Goal: Information Seeking & Learning: Learn about a topic

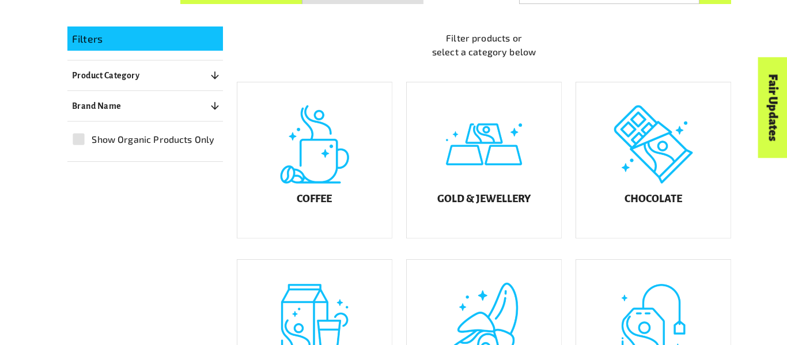
scroll to position [271, 0]
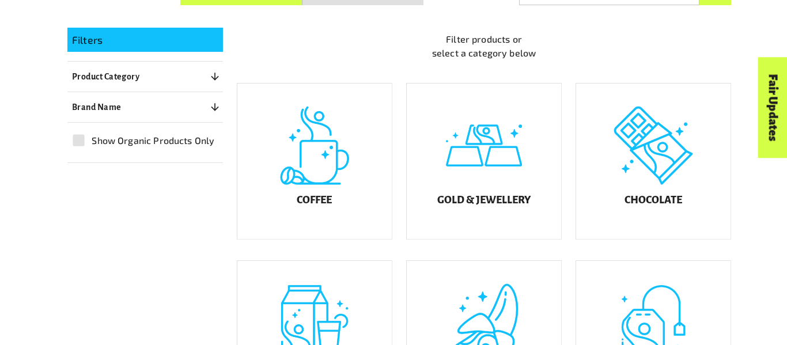
click at [762, 290] on div "Product Finder Product Finder Displaying results in: [GEOGRAPHIC_DATA] [GEOGRAP…" at bounding box center [399, 274] width 775 height 1090
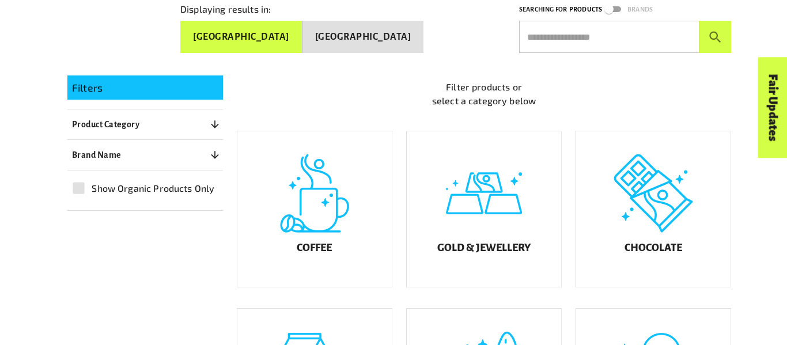
scroll to position [221, 0]
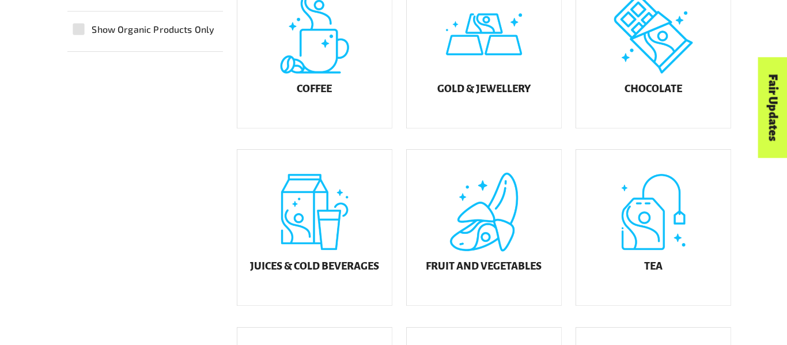
click at [742, 249] on div "Displaying results in: [GEOGRAPHIC_DATA] [GEOGRAPHIC_DATA] Searching for Produc…" at bounding box center [399, 257] width 691 height 902
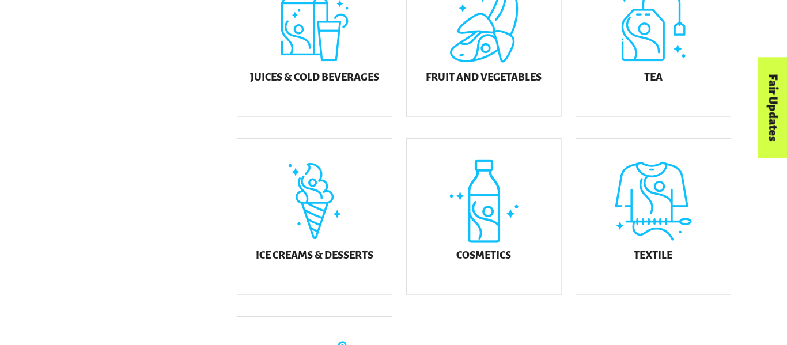
scroll to position [568, 0]
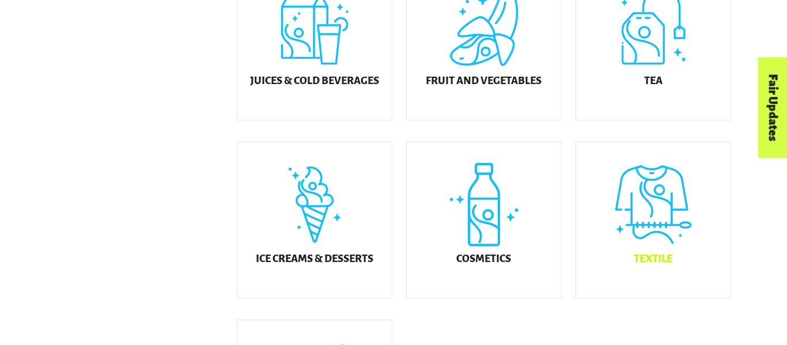
click at [647, 265] on h5 "Textile" at bounding box center [653, 259] width 39 height 12
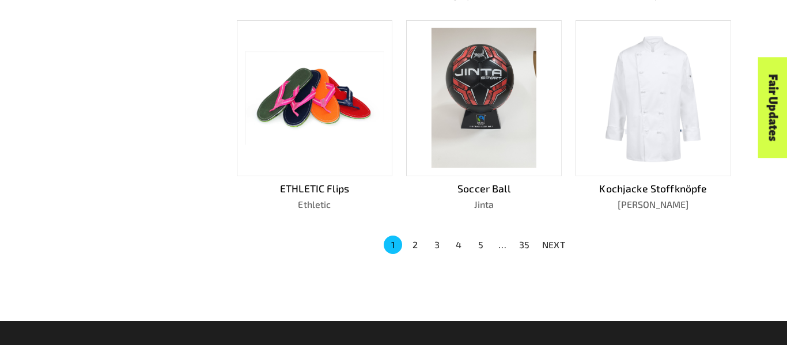
scroll to position [760, 0]
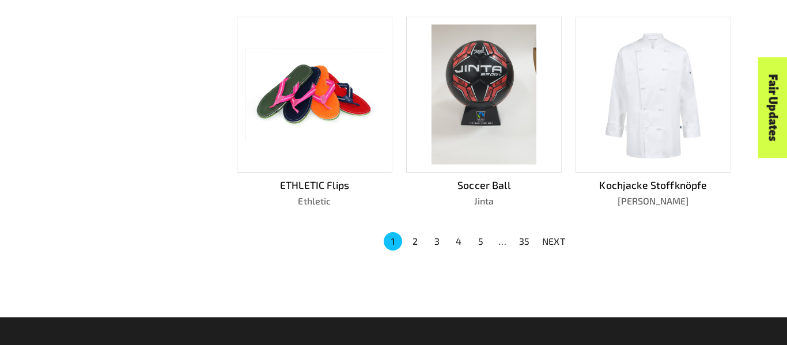
click at [414, 234] on button "2" at bounding box center [415, 241] width 18 height 18
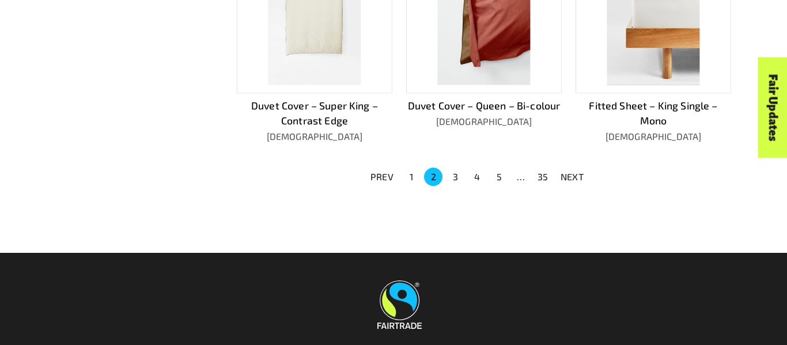
scroll to position [835, 0]
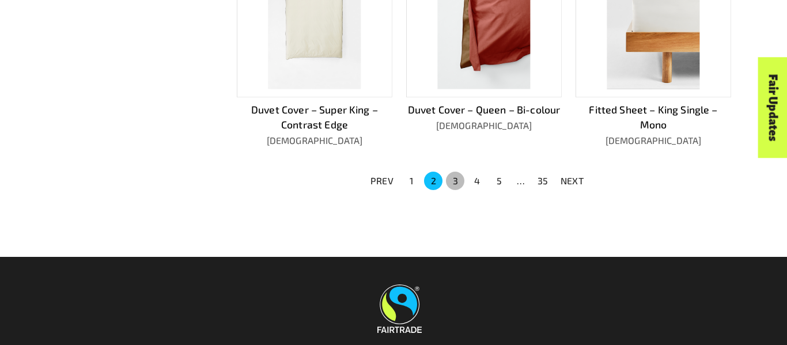
click at [455, 178] on button "3" at bounding box center [455, 181] width 18 height 18
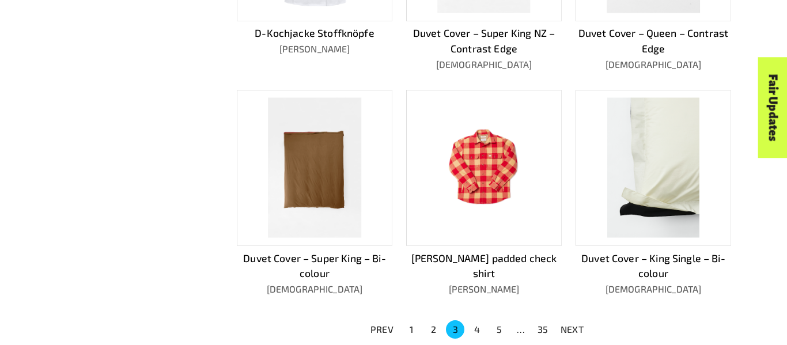
scroll to position [686, 0]
click at [479, 325] on button "4" at bounding box center [477, 330] width 18 height 18
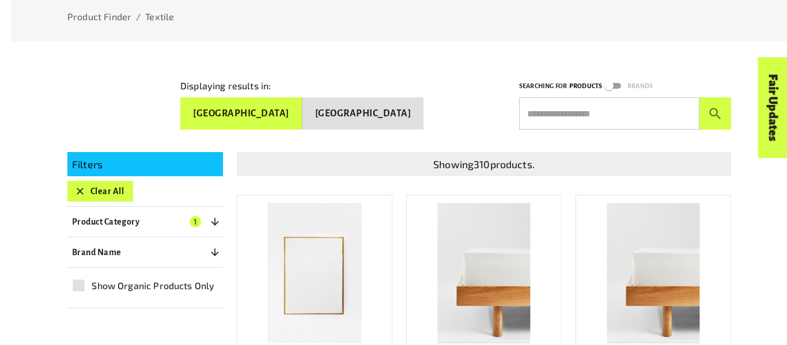
scroll to position [149, 0]
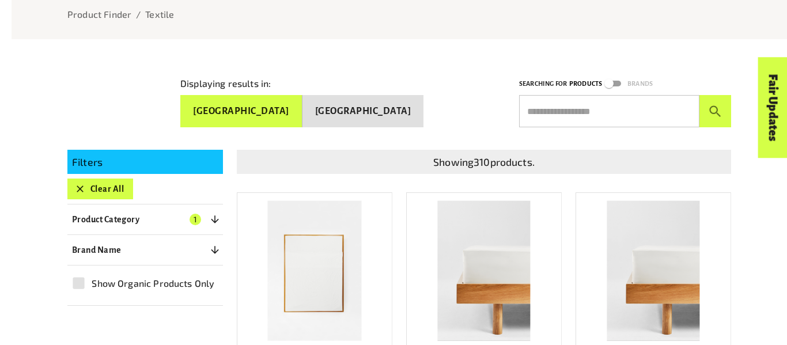
click at [80, 185] on icon "button" at bounding box center [80, 189] width 12 height 12
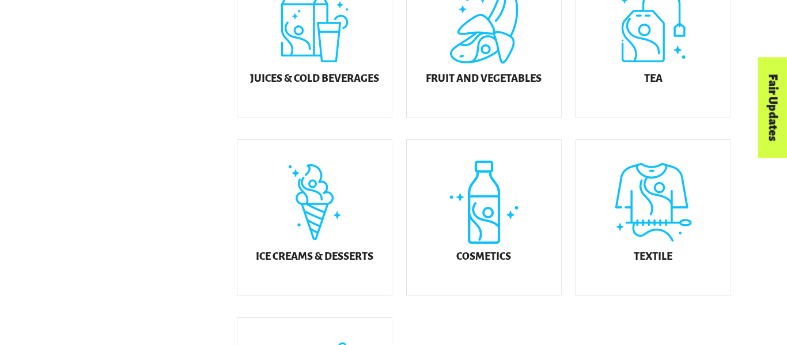
scroll to position [571, 0]
click at [495, 262] on h5 "Cosmetics" at bounding box center [483, 257] width 55 height 12
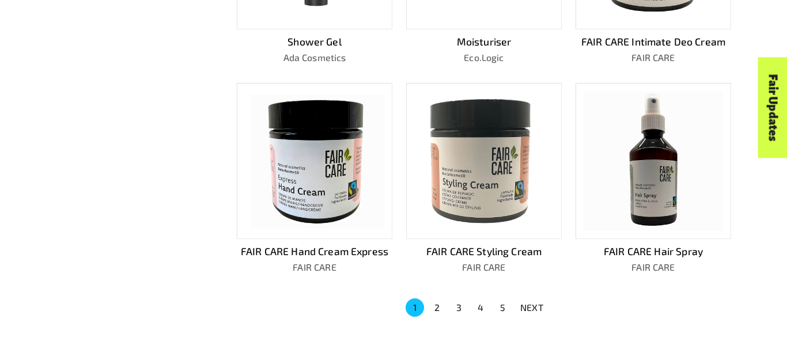
scroll to position [695, 0]
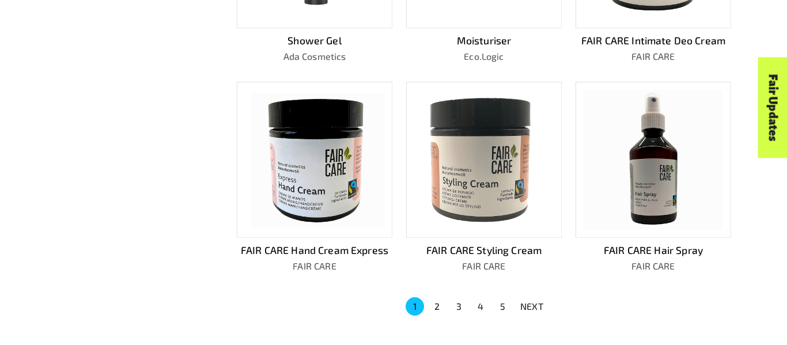
click at [436, 301] on button "2" at bounding box center [436, 306] width 18 height 18
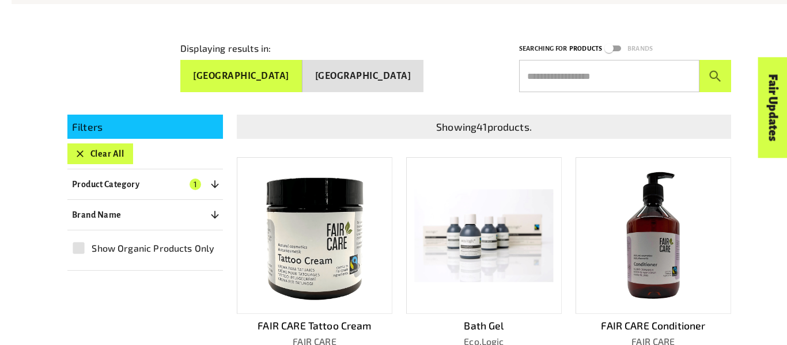
scroll to position [179, 0]
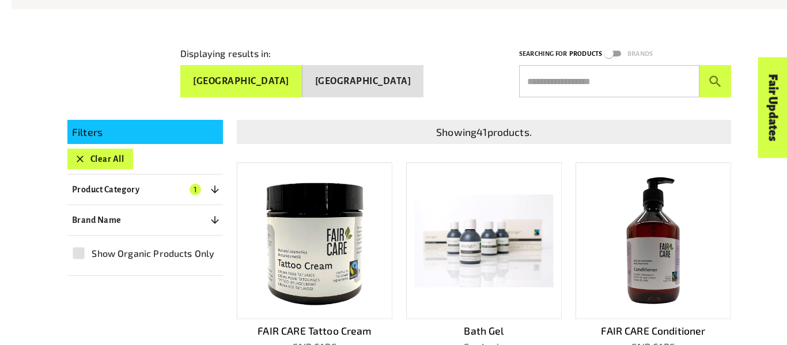
click at [101, 153] on button "Clear All" at bounding box center [100, 159] width 66 height 21
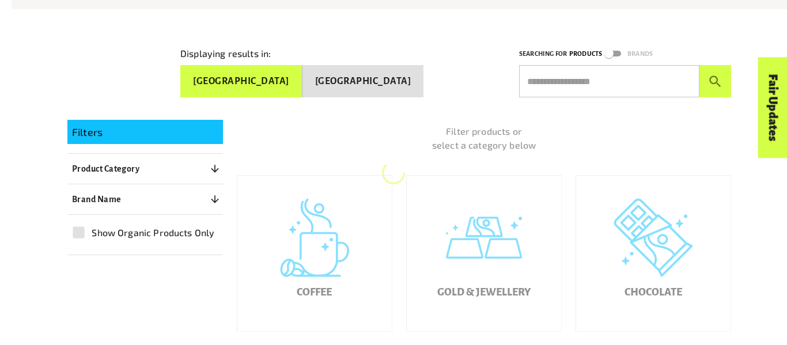
scroll to position [188, 0]
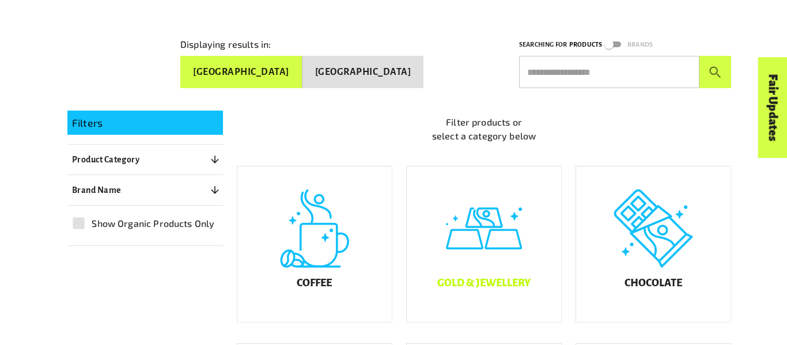
click at [460, 289] on h5 "Gold & Jewellery" at bounding box center [483, 284] width 93 height 12
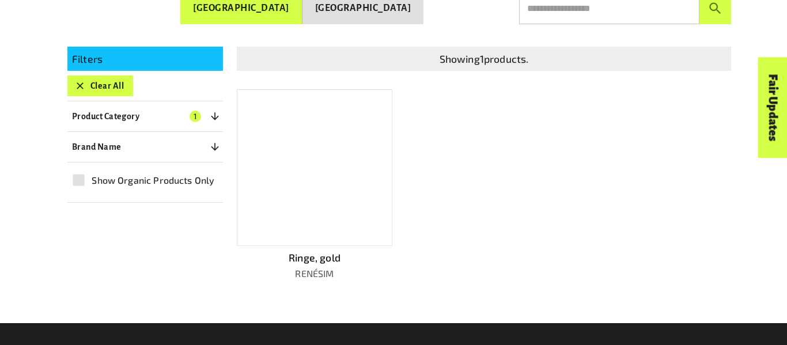
scroll to position [251, 0]
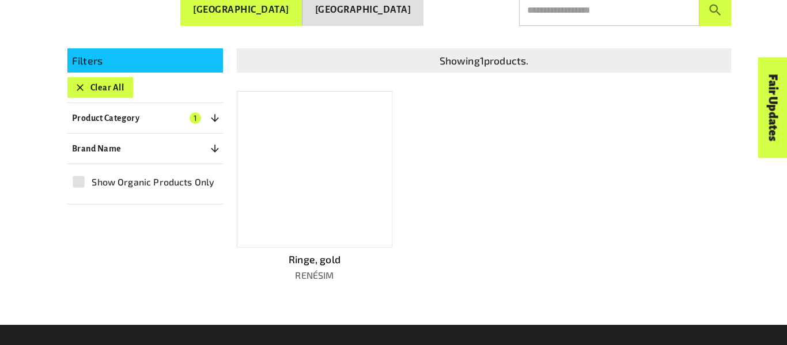
click at [113, 89] on button "Clear All" at bounding box center [100, 87] width 66 height 21
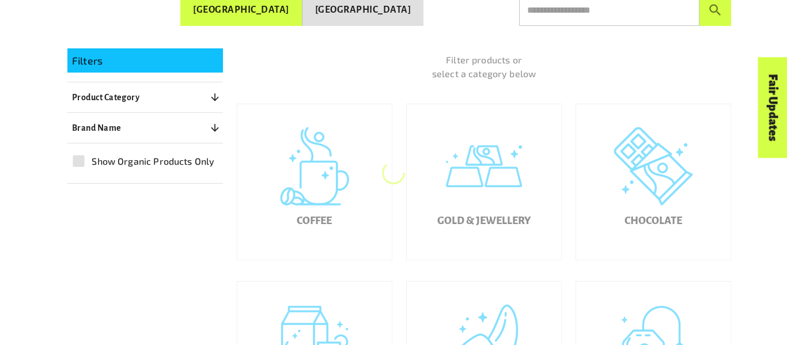
scroll to position [188, 0]
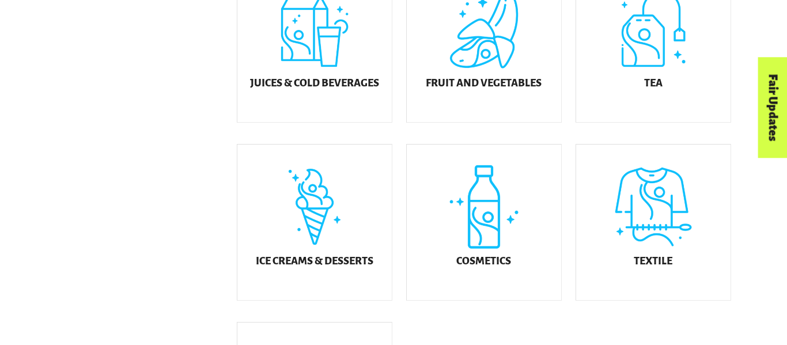
scroll to position [580, 0]
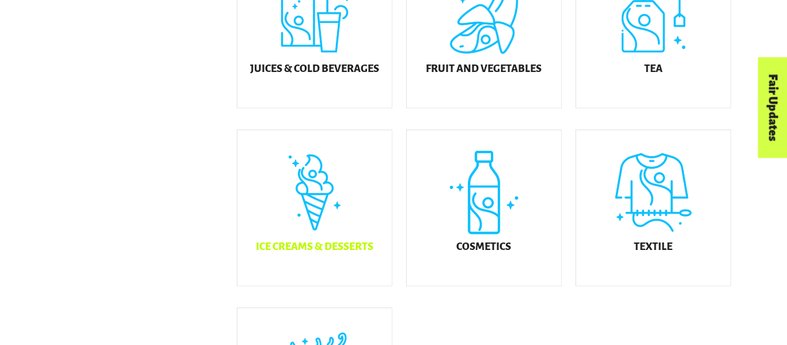
click at [319, 253] on h5 "Ice Creams & Desserts" at bounding box center [315, 247] width 118 height 12
